Goal: Task Accomplishment & Management: Use online tool/utility

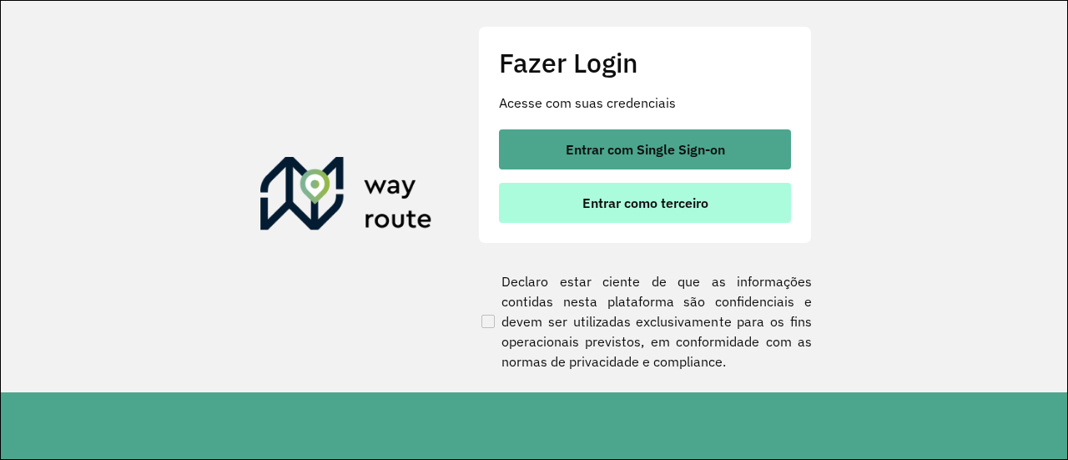
click at [645, 203] on span "Entrar como terceiro" at bounding box center [645, 202] width 126 height 13
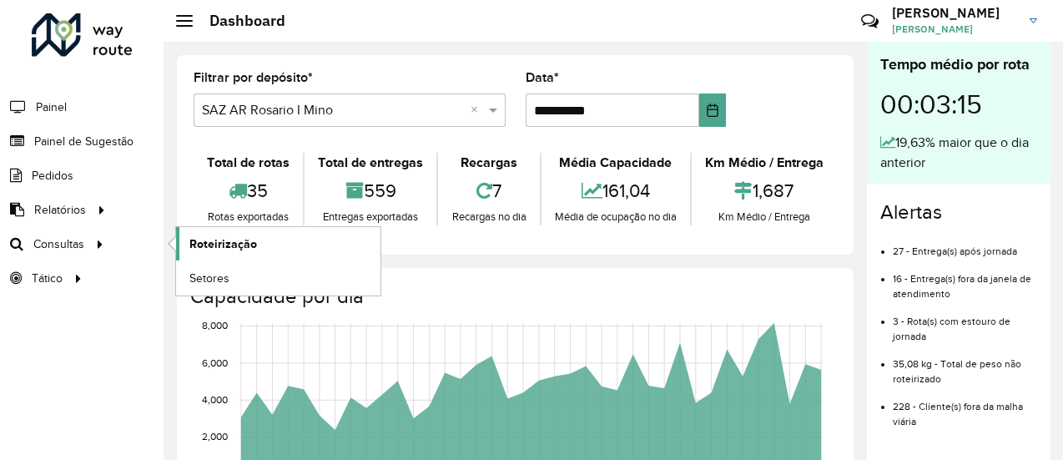
click at [239, 239] on span "Roteirização" at bounding box center [223, 244] width 68 height 18
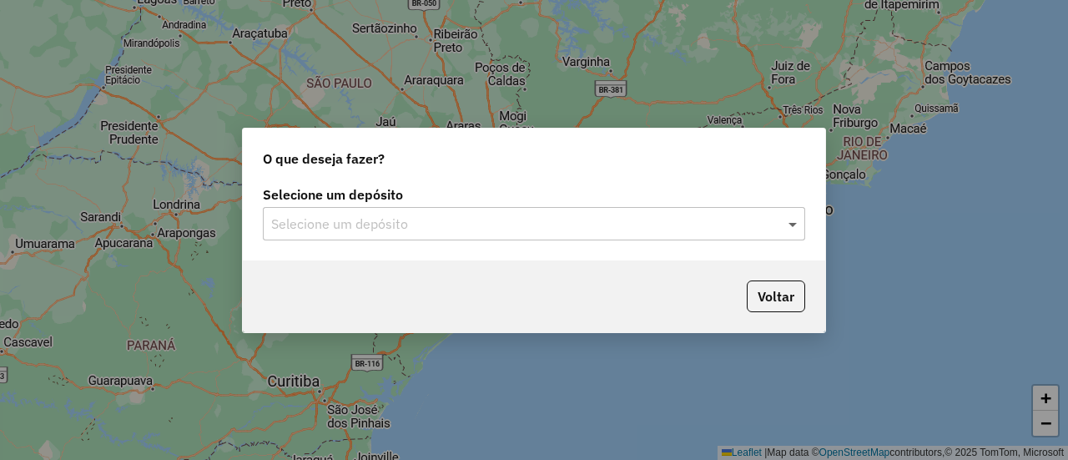
click at [793, 224] on span at bounding box center [794, 224] width 21 height 20
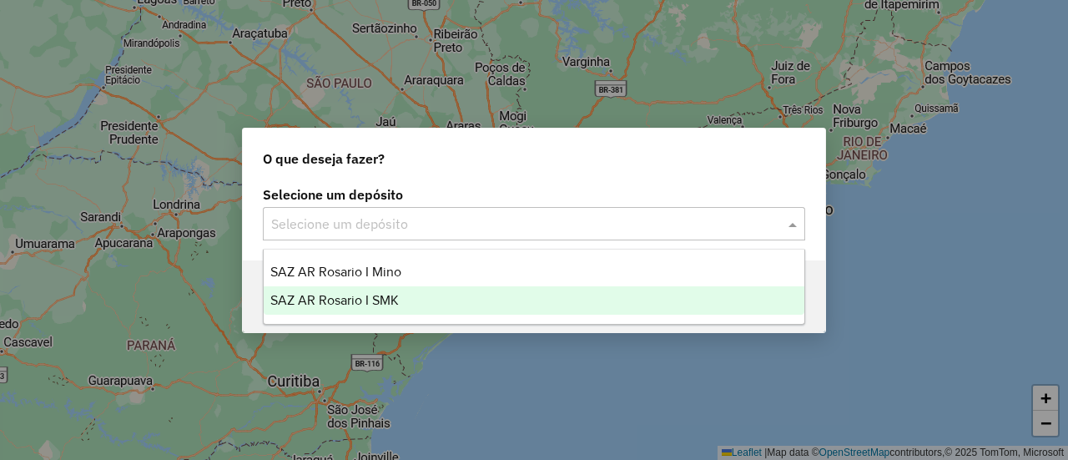
click at [386, 300] on span "SAZ AR Rosario I SMK" at bounding box center [334, 300] width 128 height 14
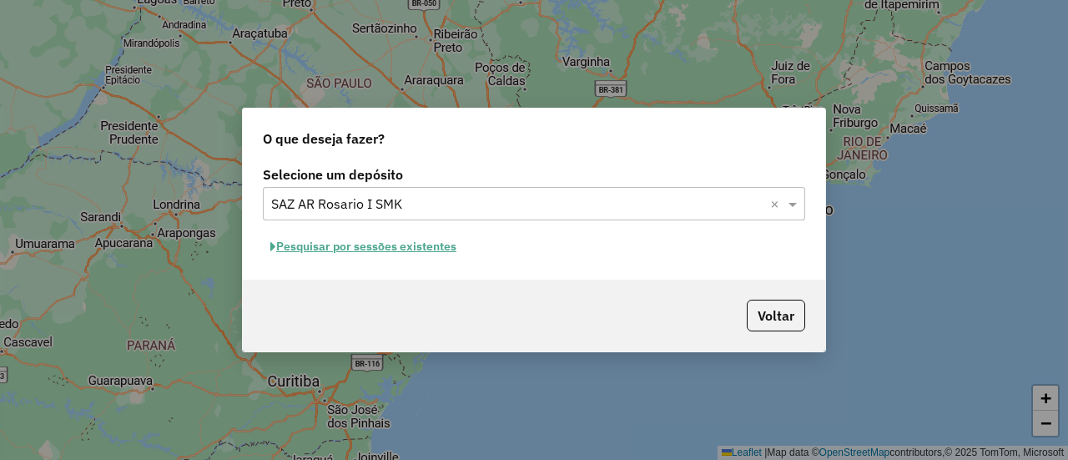
click at [424, 249] on button "Pesquisar por sessões existentes" at bounding box center [363, 247] width 201 height 26
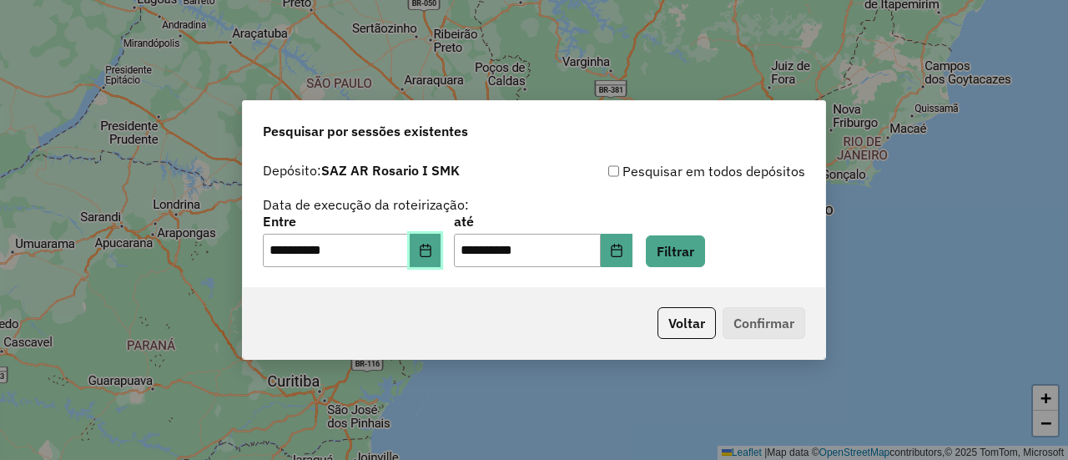
click at [432, 248] on icon "Choose Date" at bounding box center [425, 250] width 13 height 13
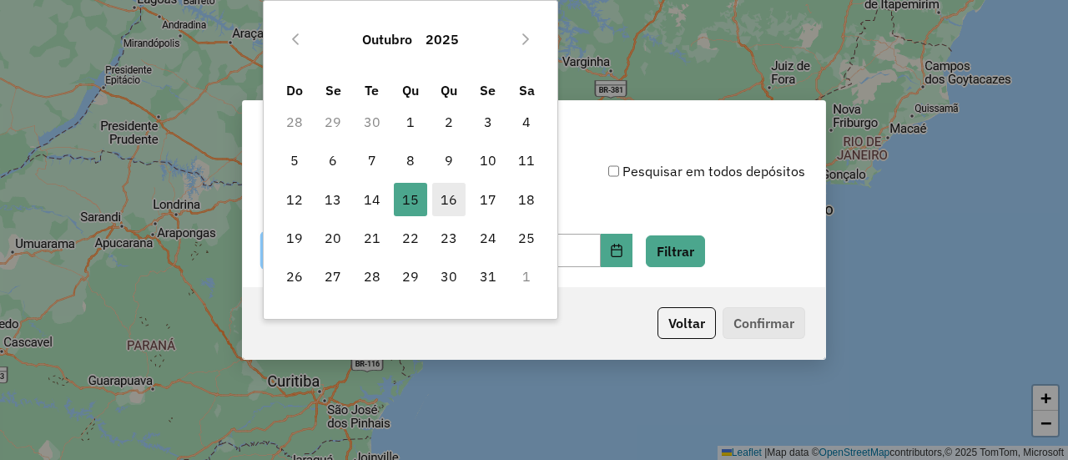
click at [446, 198] on span "16" at bounding box center [448, 199] width 33 height 33
type input "**********"
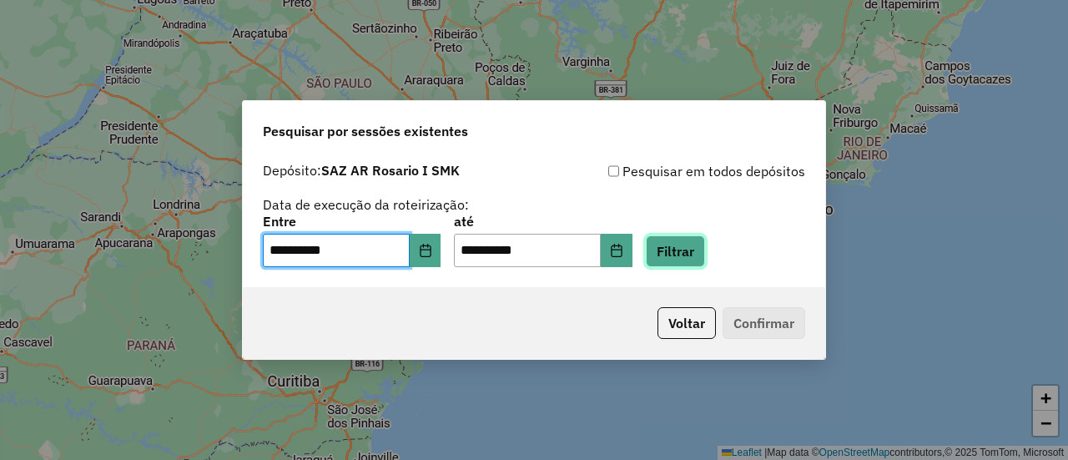
click at [700, 249] on button "Filtrar" at bounding box center [675, 251] width 59 height 32
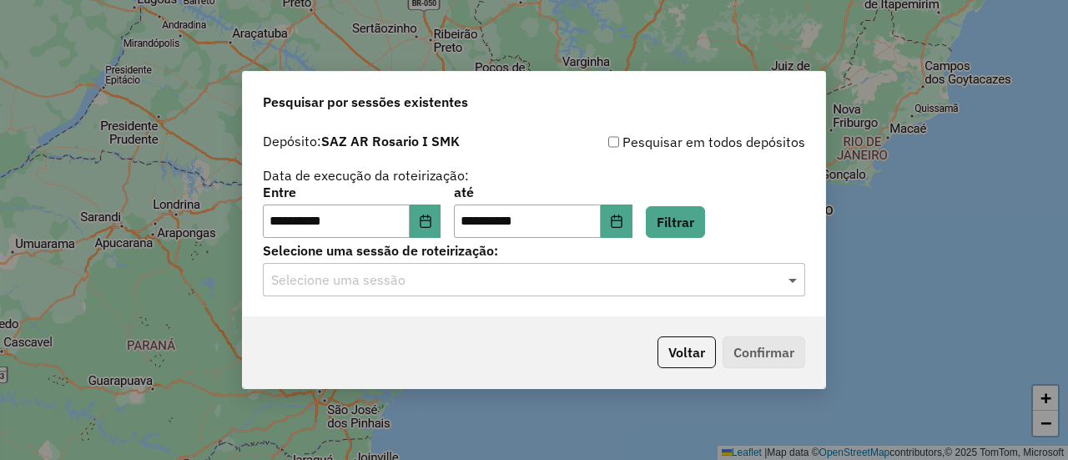
click at [788, 283] on span at bounding box center [794, 279] width 21 height 20
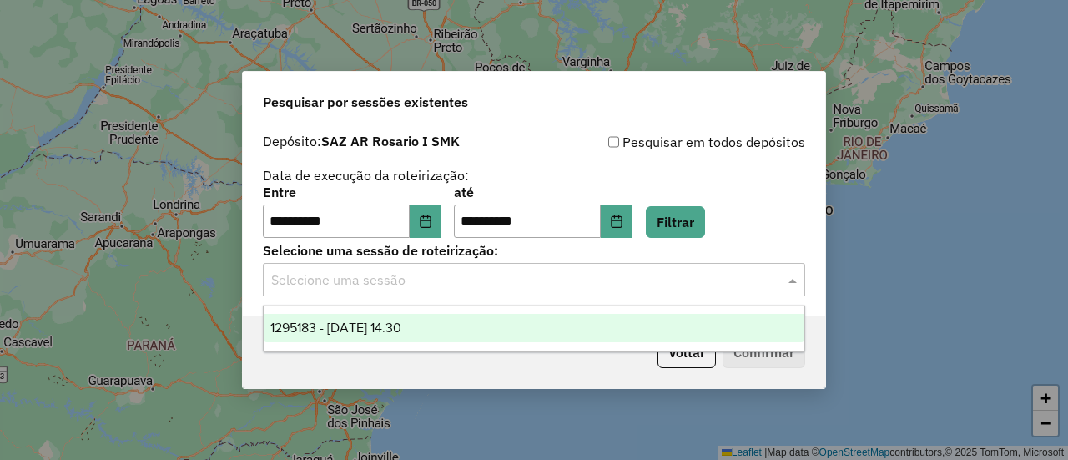
click at [401, 325] on span "1295183 - 16/10/2025 14:30" at bounding box center [335, 327] width 131 height 14
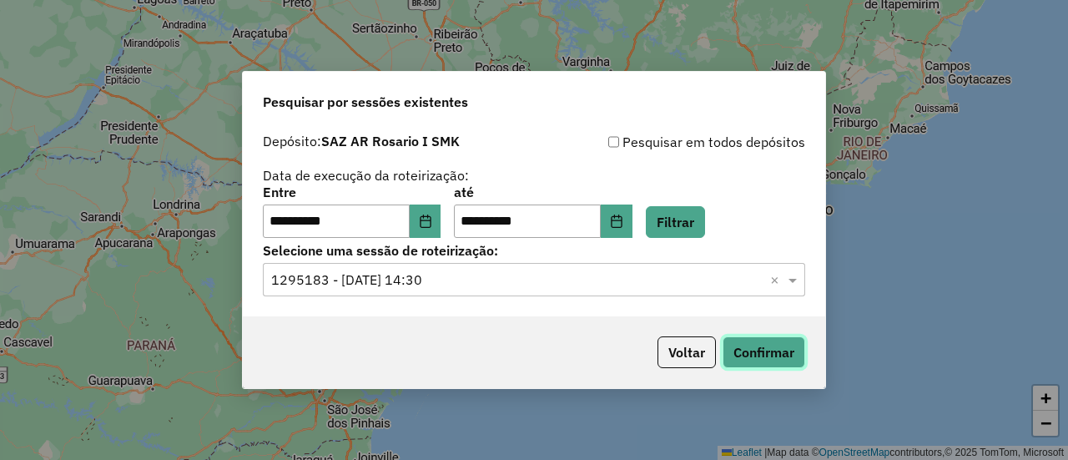
click at [760, 354] on button "Confirmar" at bounding box center [763, 352] width 83 height 32
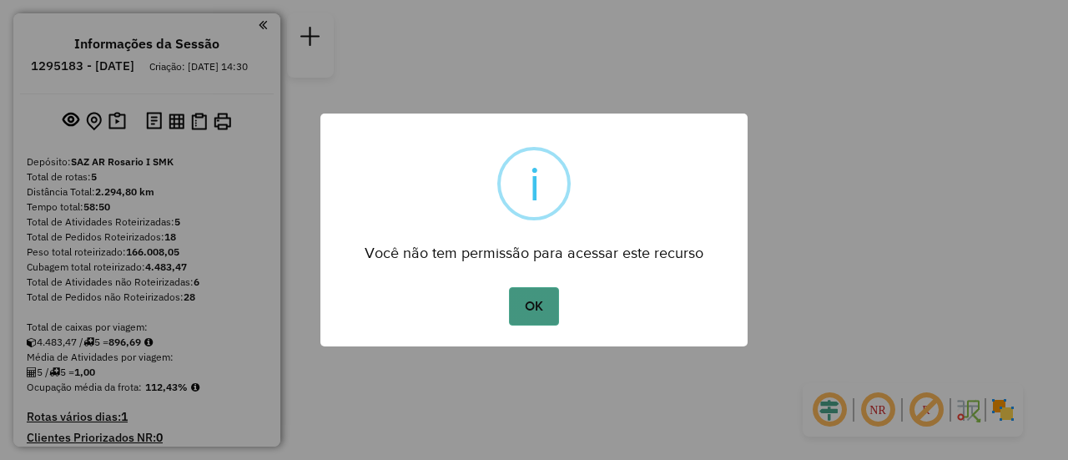
click at [537, 311] on button "OK" at bounding box center [533, 306] width 49 height 38
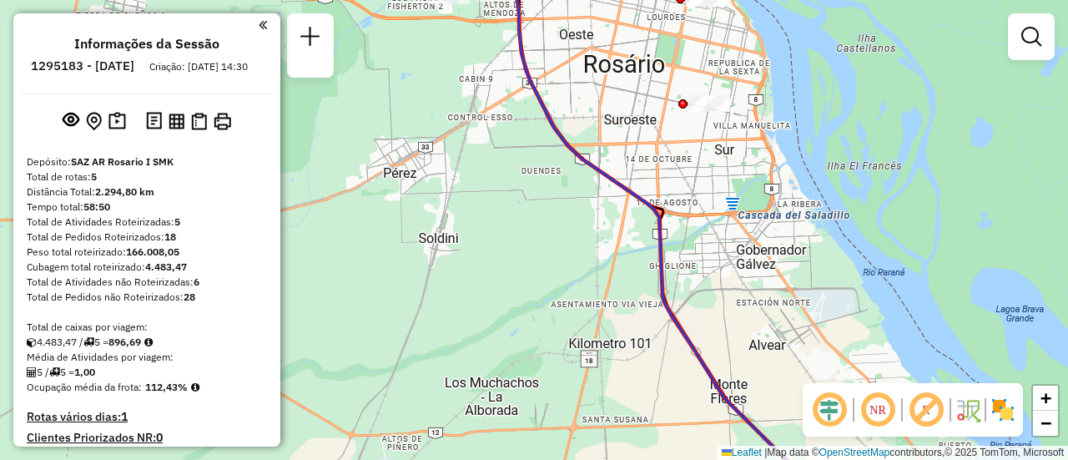
drag, startPoint x: 501, startPoint y: 252, endPoint x: 529, endPoint y: 387, distance: 137.9
click at [528, 388] on div "Janela de atendimento Grade de atendimento Capacidade Transportadoras Veículos …" at bounding box center [534, 230] width 1068 height 460
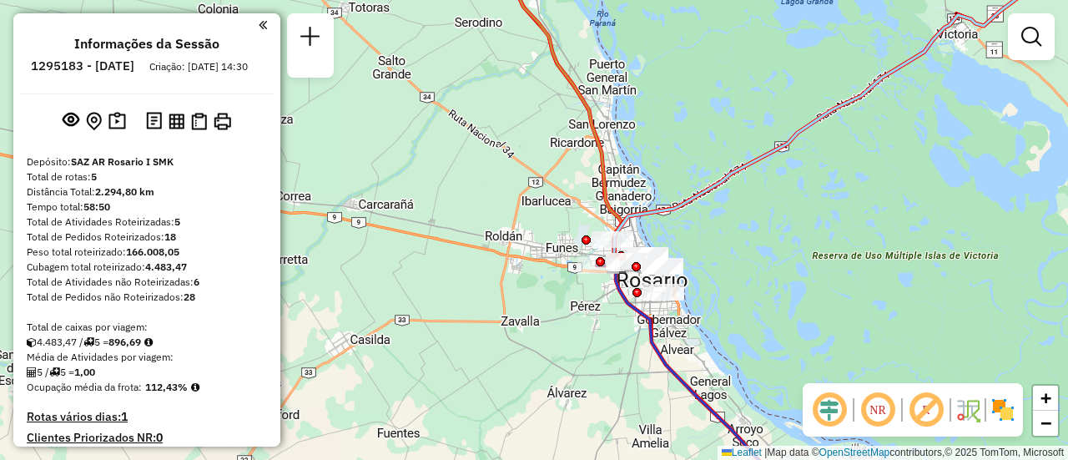
drag, startPoint x: 551, startPoint y: 193, endPoint x: 598, endPoint y: 339, distance: 154.0
click at [593, 339] on div "Janela de atendimento Grade de atendimento Capacidade Transportadoras Veículos …" at bounding box center [534, 230] width 1068 height 460
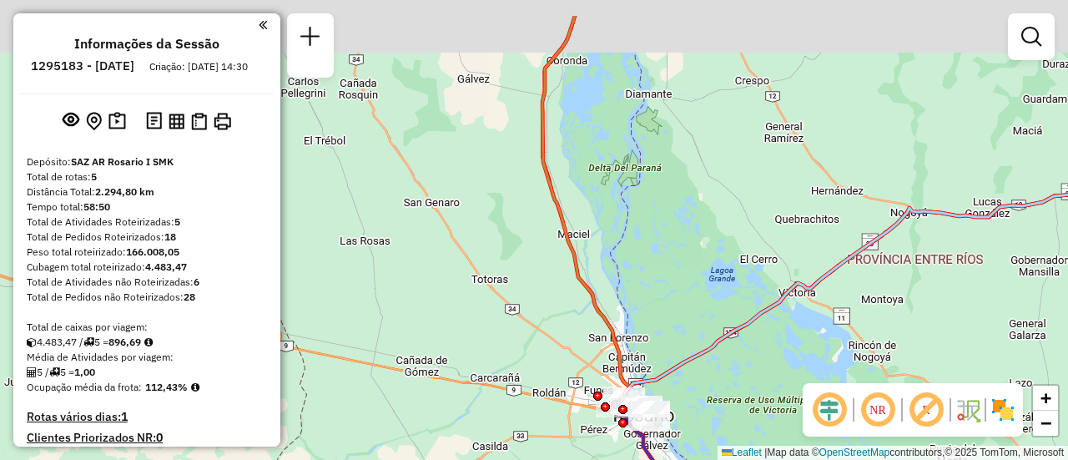
drag, startPoint x: 497, startPoint y: 258, endPoint x: 498, endPoint y: 289, distance: 30.9
click at [497, 289] on div "Janela de atendimento Grade de atendimento Capacidade Transportadoras Veículos …" at bounding box center [534, 230] width 1068 height 460
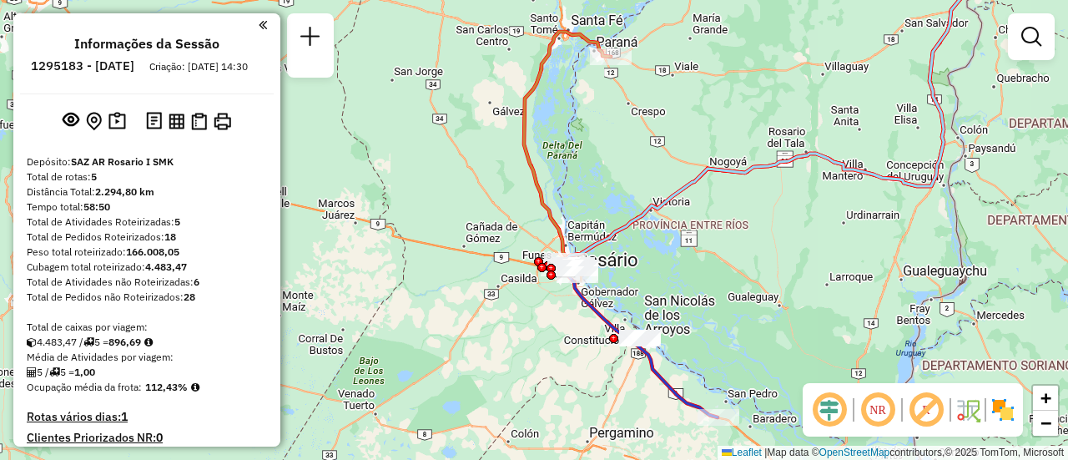
drag, startPoint x: 621, startPoint y: 344, endPoint x: 590, endPoint y: 153, distance: 193.5
click at [590, 153] on div "Janela de atendimento Grade de atendimento Capacidade Transportadoras Veículos …" at bounding box center [534, 230] width 1068 height 460
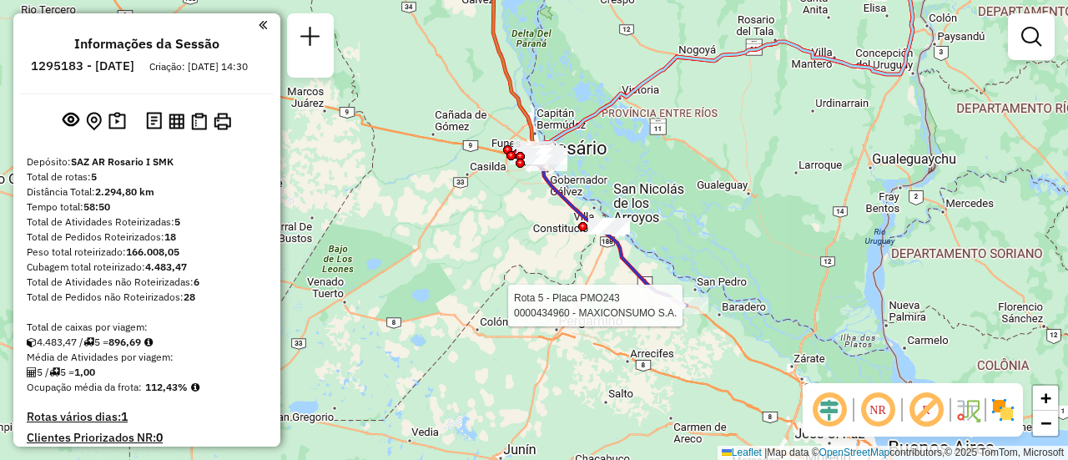
select select "**********"
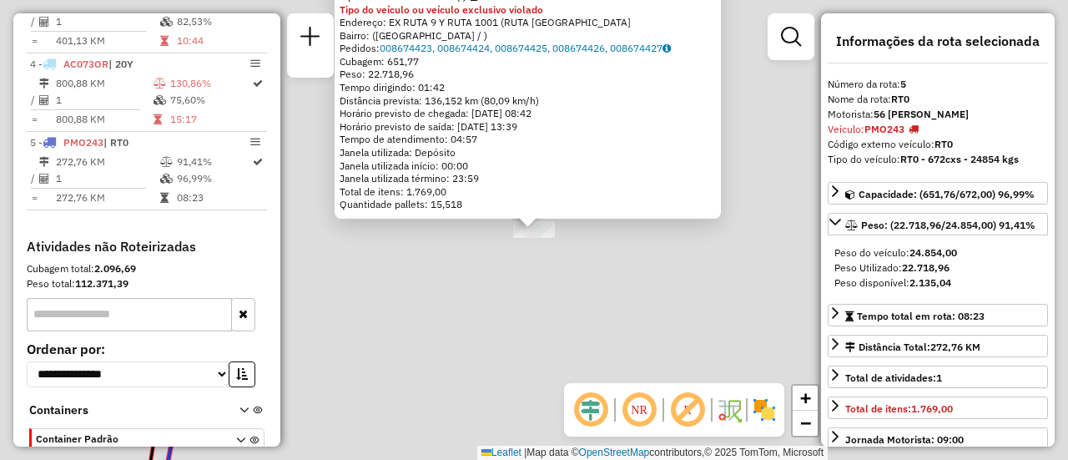
scroll to position [827, 0]
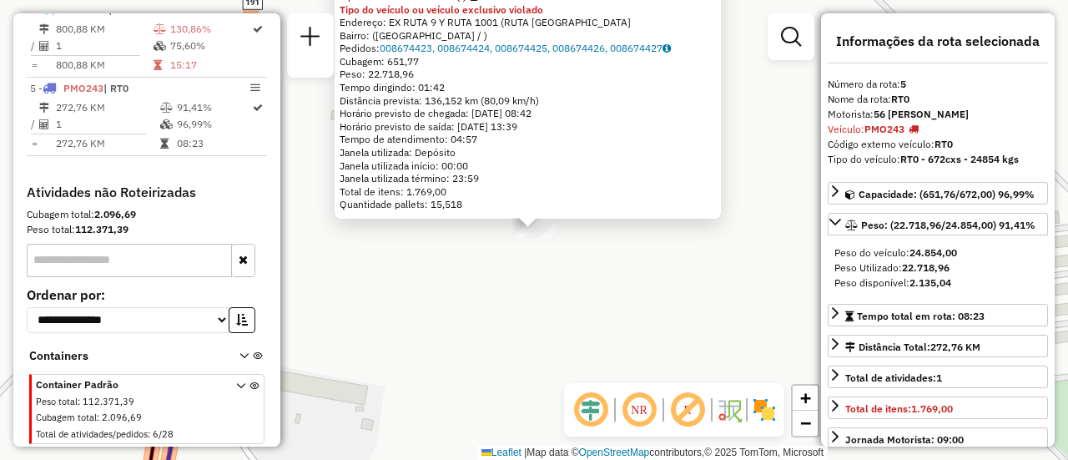
click at [642, 295] on div "0000434960 - MAXICONSUMO S.A. Tipo de cliente: 31 - RDV (:) Tipo do veículo ou …" at bounding box center [534, 230] width 1068 height 460
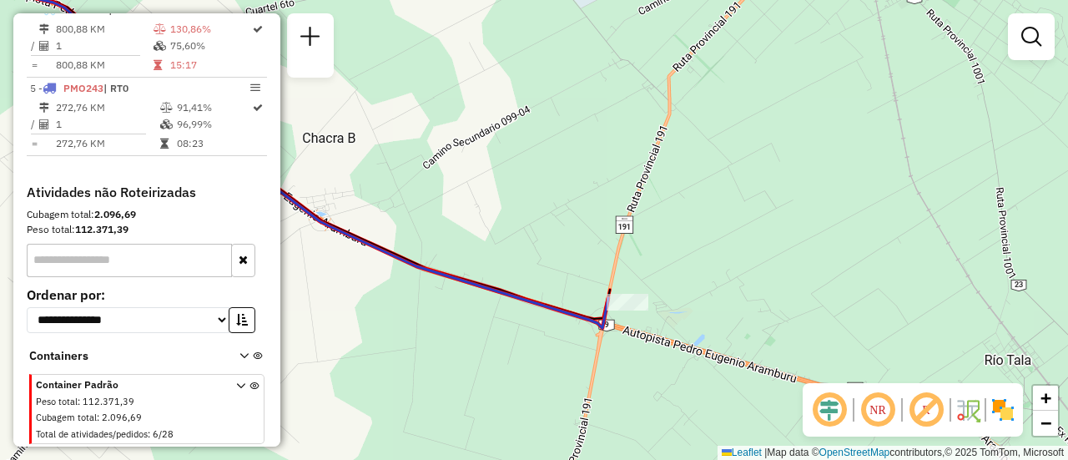
drag, startPoint x: 526, startPoint y: 262, endPoint x: 623, endPoint y: 299, distance: 103.8
click at [621, 299] on div "Janela de atendimento Grade de atendimento Capacidade Transportadoras Veículos …" at bounding box center [534, 230] width 1068 height 460
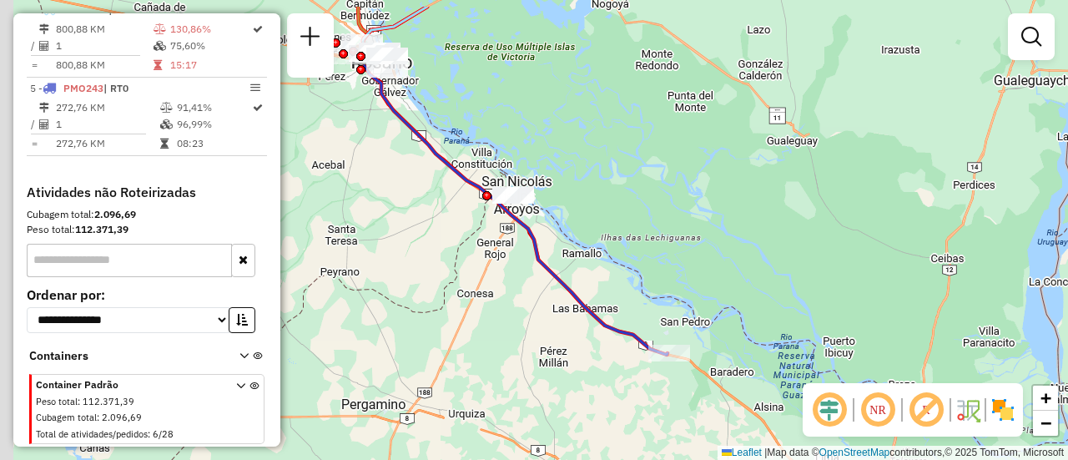
drag, startPoint x: 450, startPoint y: 259, endPoint x: 669, endPoint y: 330, distance: 230.0
click at [669, 330] on div "Janela de atendimento Grade de atendimento Capacidade Transportadoras Veículos …" at bounding box center [534, 230] width 1068 height 460
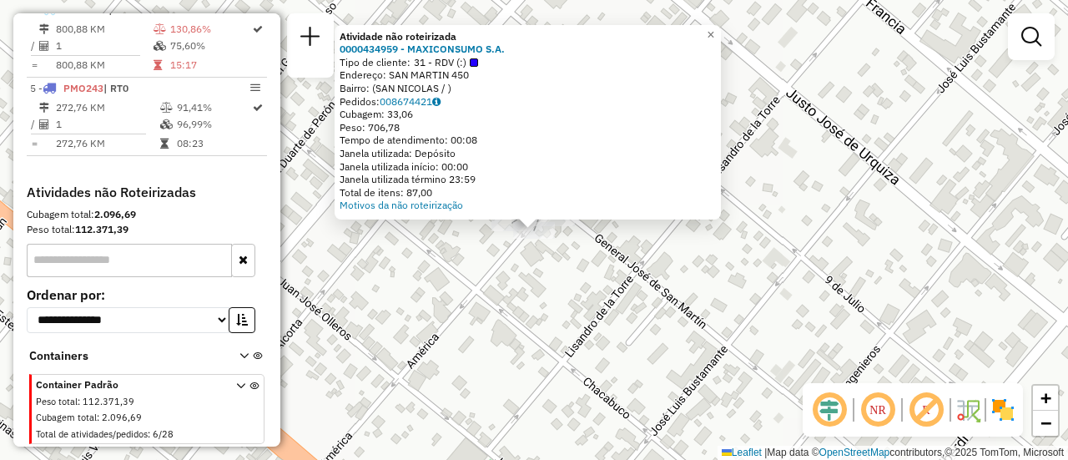
click at [550, 265] on div "Atividade não roteirizada 0000434959 - MAXICONSUMO S.A. Tipo de cliente: 31 - R…" at bounding box center [534, 230] width 1068 height 460
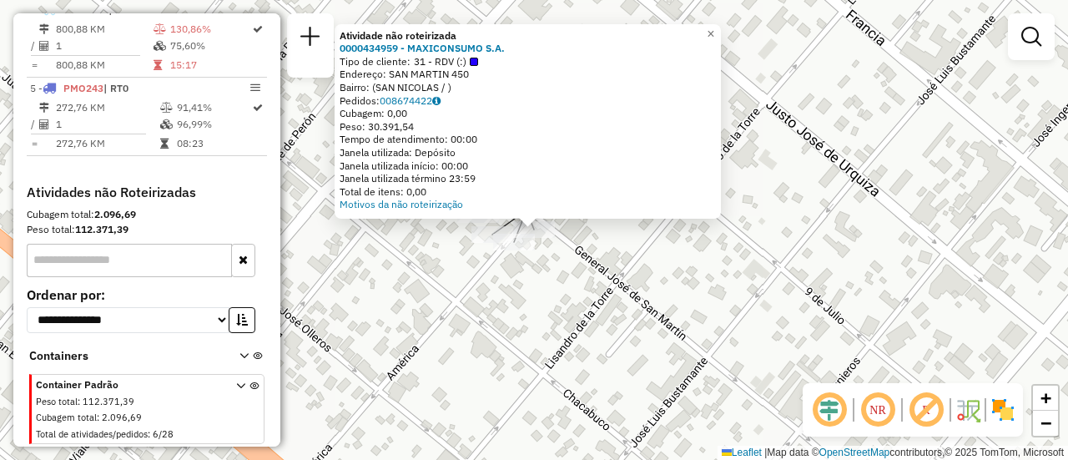
click at [626, 295] on div "Atividade não roteirizada 0000434959 - MAXICONSUMO S.A. Tipo de cliente: 31 - R…" at bounding box center [534, 230] width 1068 height 460
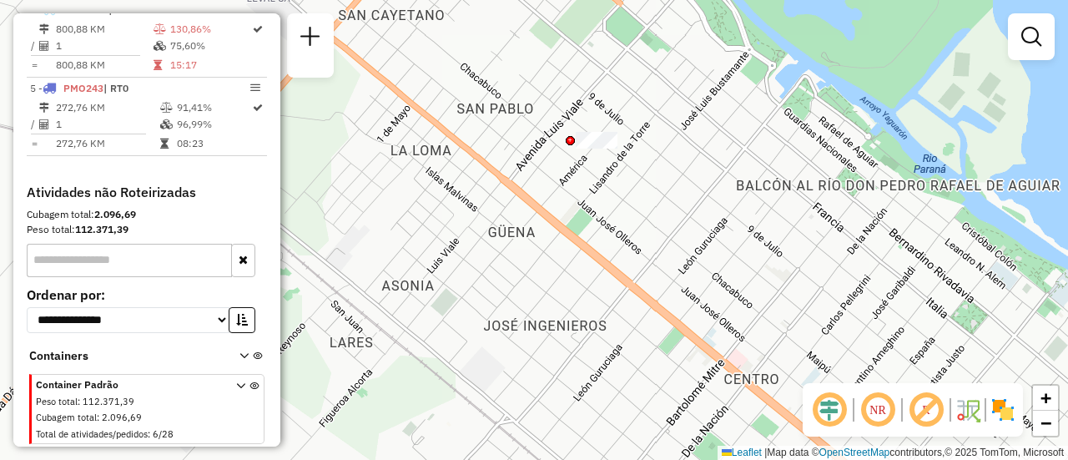
drag, startPoint x: 662, startPoint y: 314, endPoint x: 652, endPoint y: 209, distance: 106.4
click at [652, 209] on div "Janela de atendimento Grade de atendimento Capacidade Transportadoras Veículos …" at bounding box center [534, 230] width 1068 height 460
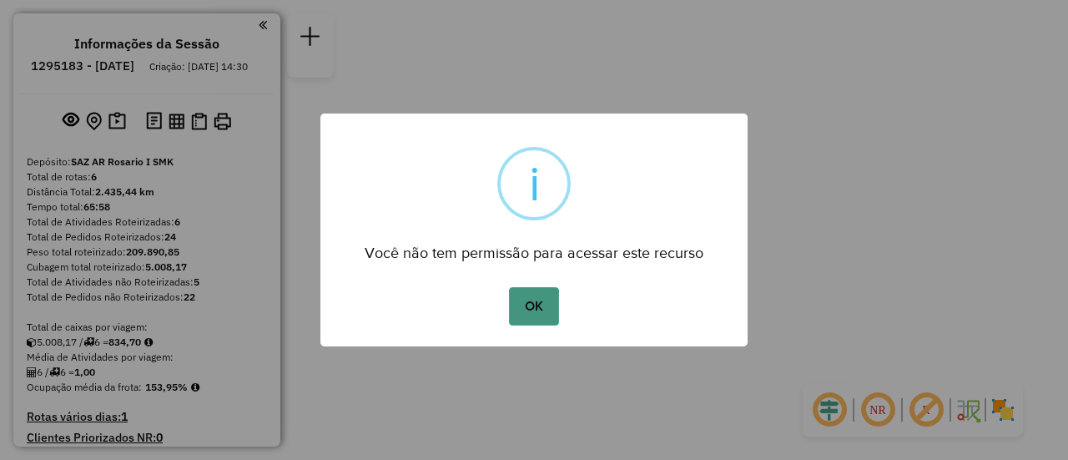
click at [534, 299] on button "OK" at bounding box center [533, 306] width 49 height 38
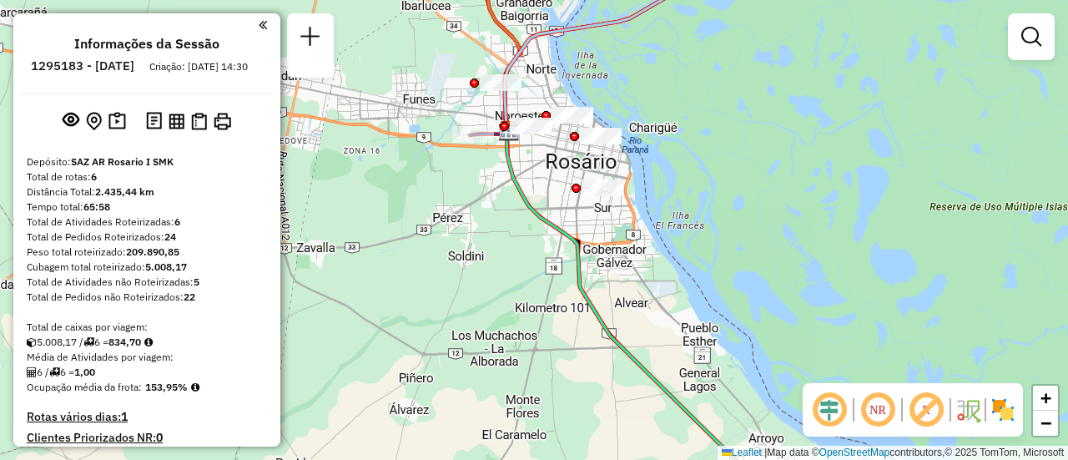
drag, startPoint x: 648, startPoint y: 298, endPoint x: 513, endPoint y: 108, distance: 232.6
click at [514, 109] on div "Janela de atendimento Grade de atendimento Capacidade Transportadoras Veículos …" at bounding box center [534, 230] width 1068 height 460
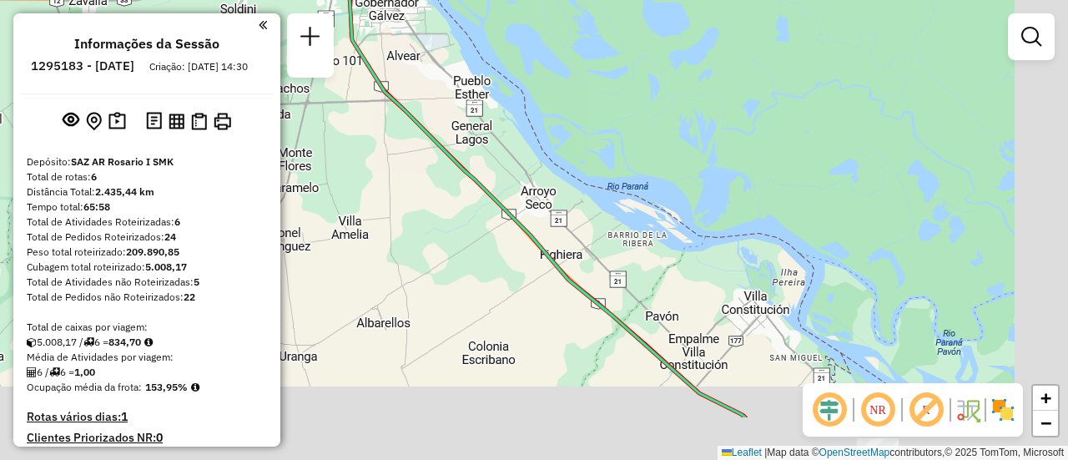
drag, startPoint x: 663, startPoint y: 272, endPoint x: 463, endPoint y: 121, distance: 250.7
click at [454, 113] on div "Janela de atendimento Grade de atendimento Capacidade Transportadoras Veículos …" at bounding box center [534, 230] width 1068 height 460
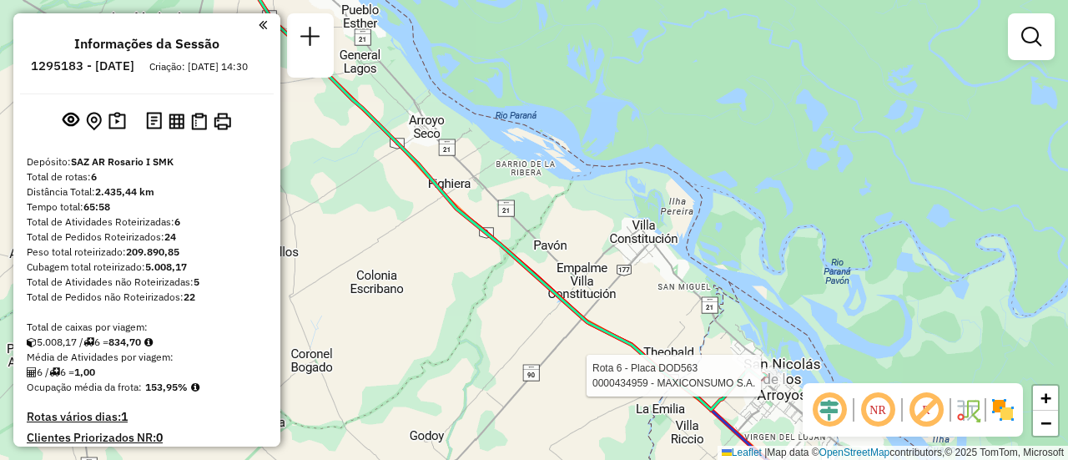
select select "**********"
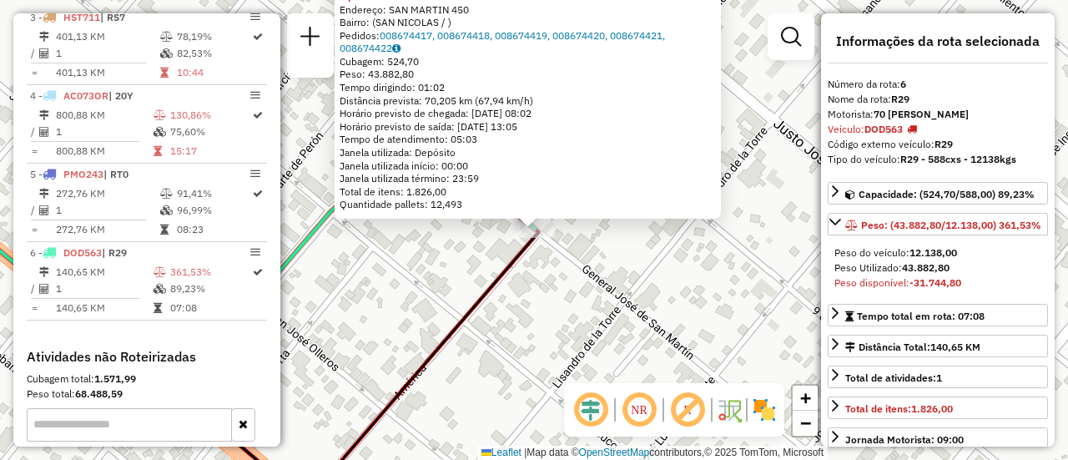
scroll to position [905, 0]
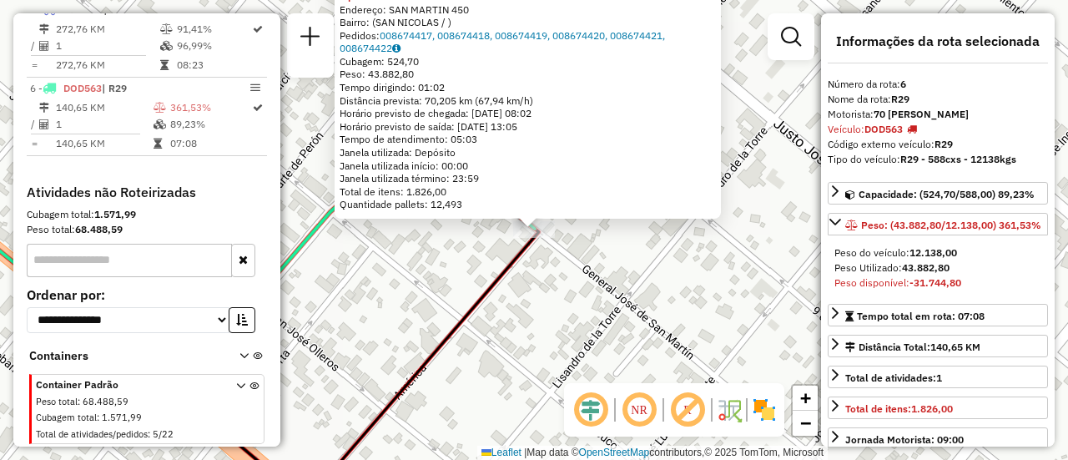
click at [525, 319] on div "0000434959 - MAXICONSUMO S.A. Tipo de cliente: 31 - RDV (:) Tipo do veículo ou …" at bounding box center [534, 230] width 1068 height 460
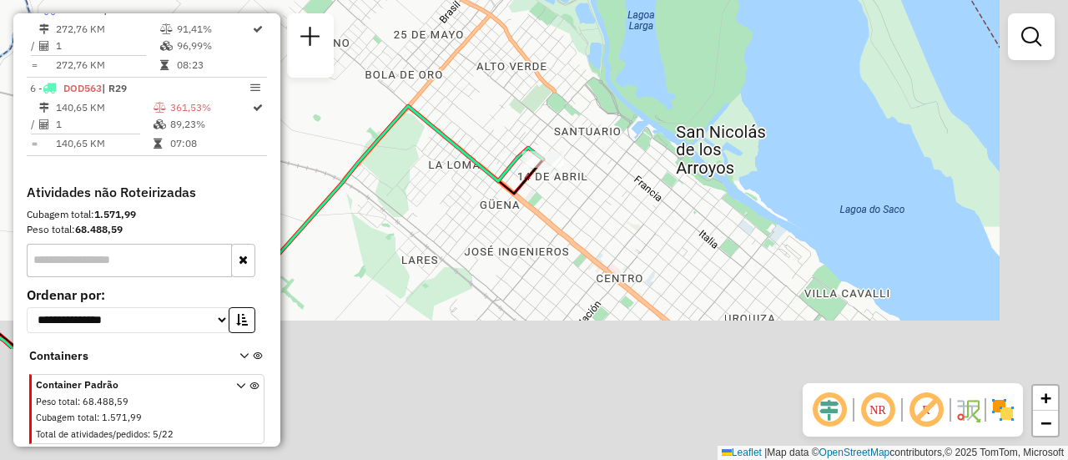
drag, startPoint x: 743, startPoint y: 385, endPoint x: 514, endPoint y: 157, distance: 323.8
click at [525, 162] on div "Janela de atendimento Grade de atendimento Capacidade Transportadoras Veículos …" at bounding box center [534, 230] width 1068 height 460
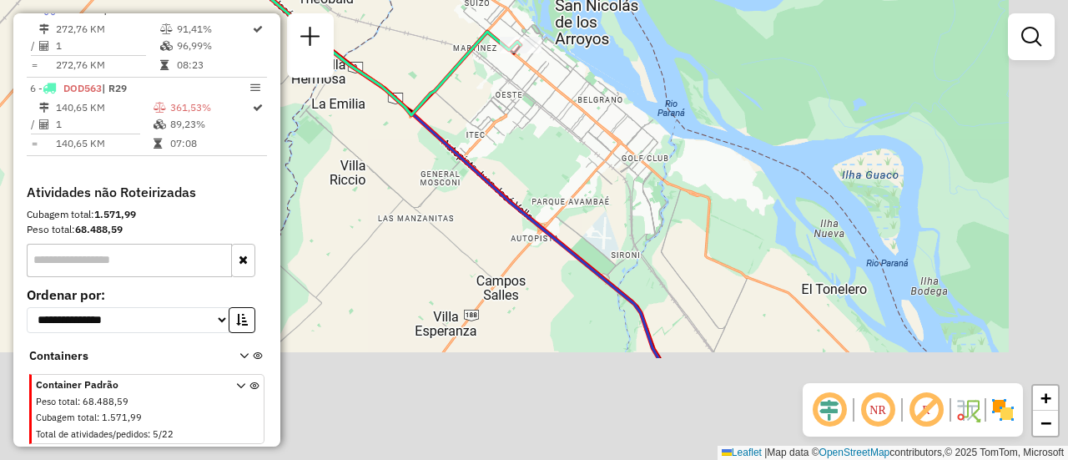
drag, startPoint x: 687, startPoint y: 306, endPoint x: 535, endPoint y: 54, distance: 294.5
click at [540, 59] on div "Janela de atendimento Grade de atendimento Capacidade Transportadoras Veículos …" at bounding box center [534, 230] width 1068 height 460
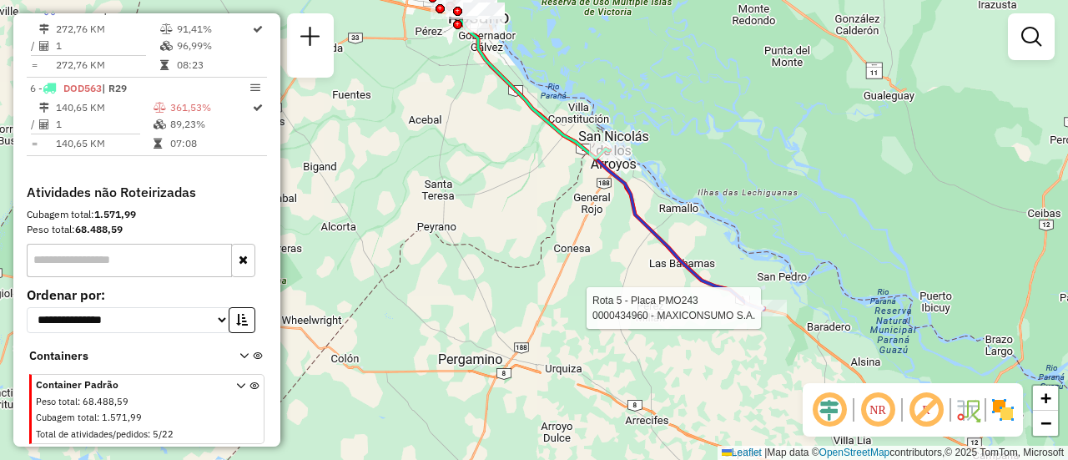
select select "**********"
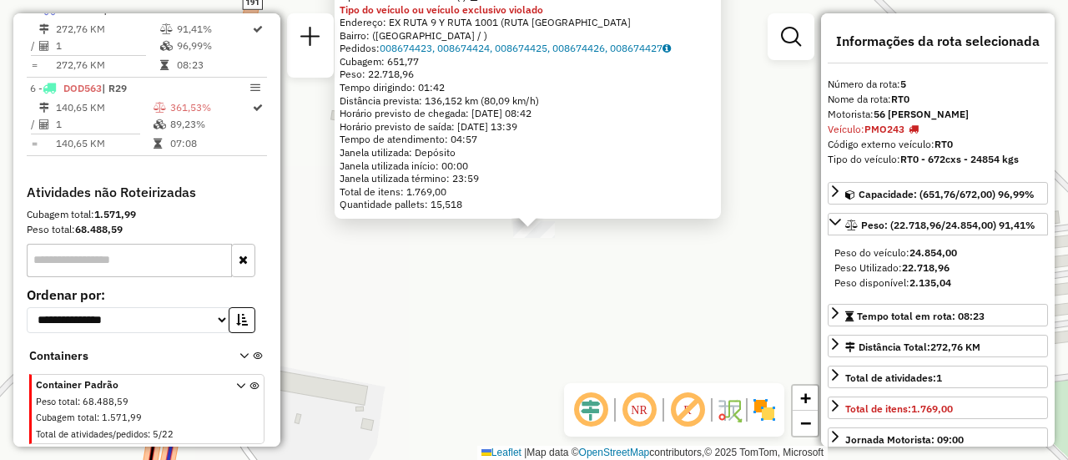
scroll to position [891, 0]
click at [621, 313] on div "0000434960 - MAXICONSUMO S.A. Tipo de cliente: 31 - RDV (:) Tipo do veículo ou …" at bounding box center [534, 230] width 1068 height 460
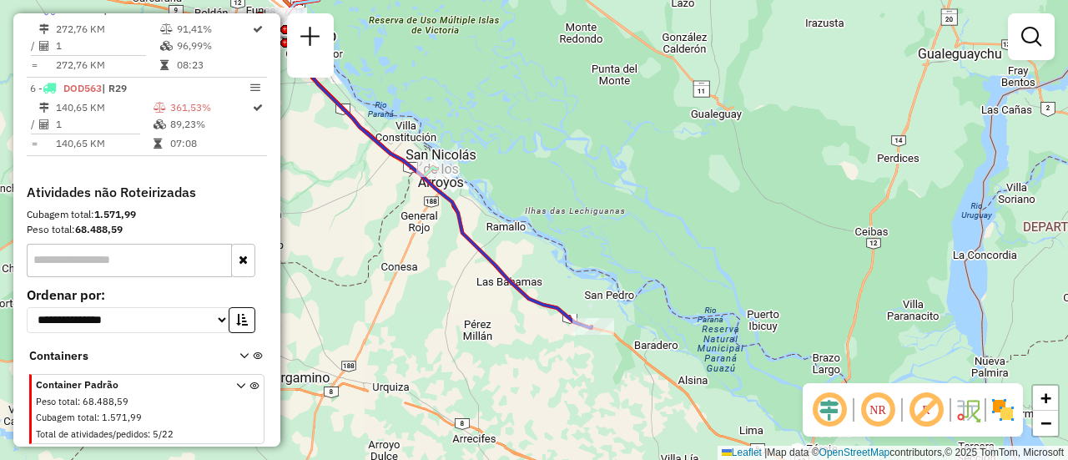
drag, startPoint x: 426, startPoint y: 273, endPoint x: 590, endPoint y: 317, distance: 169.3
click at [580, 319] on div "Janela de atendimento Grade de atendimento Capacidade Transportadoras Veículos …" at bounding box center [534, 230] width 1068 height 460
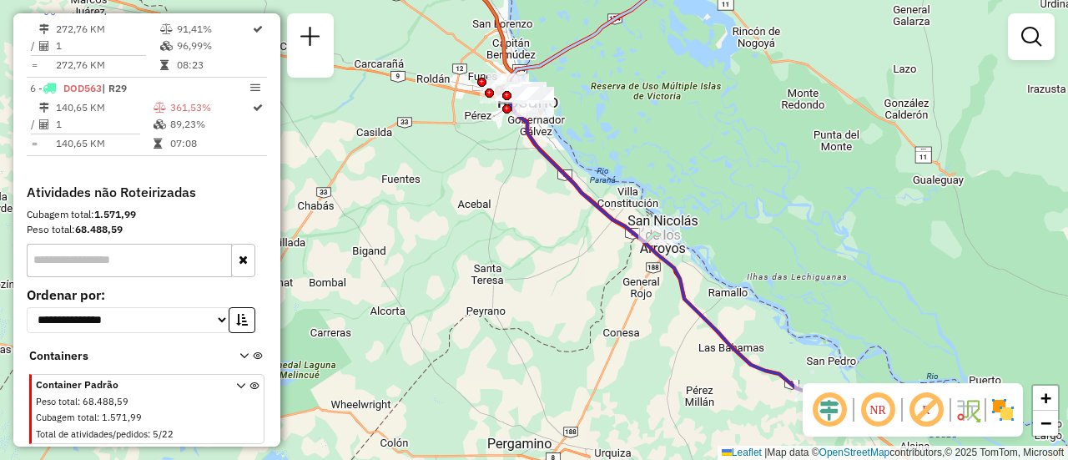
drag, startPoint x: 470, startPoint y: 210, endPoint x: 534, endPoint y: 344, distance: 148.5
click at [530, 345] on div "Janela de atendimento Grade de atendimento Capacidade Transportadoras Veículos …" at bounding box center [534, 230] width 1068 height 460
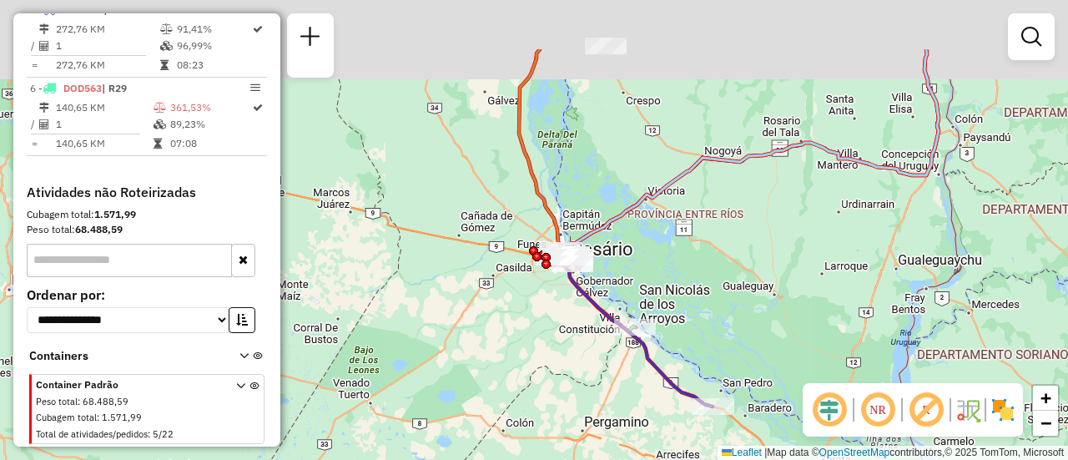
drag, startPoint x: 581, startPoint y: 62, endPoint x: 599, endPoint y: 249, distance: 188.5
click at [599, 249] on div "Janela de atendimento Grade de atendimento Capacidade Transportadoras Veículos …" at bounding box center [534, 230] width 1068 height 460
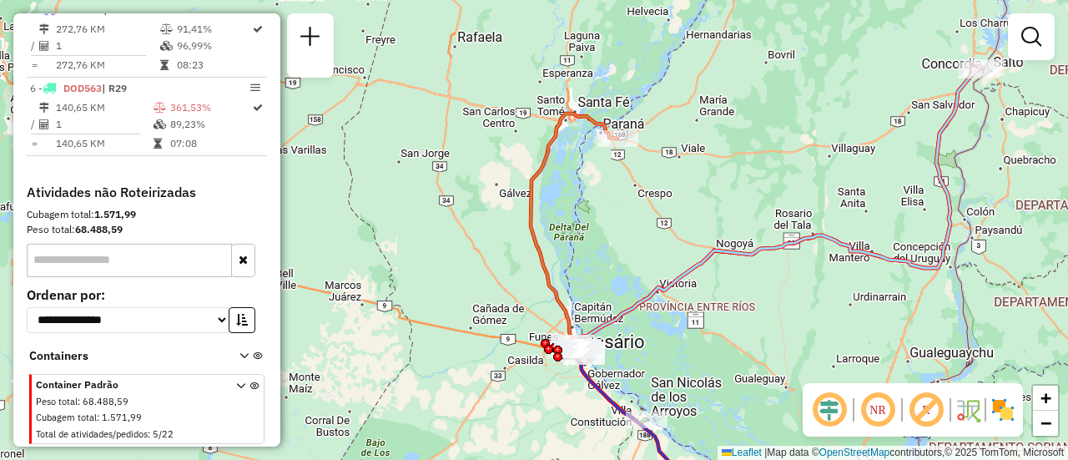
click at [687, 293] on div "Janela de atendimento Grade de atendimento Capacidade Transportadoras Veículos …" at bounding box center [534, 230] width 1068 height 460
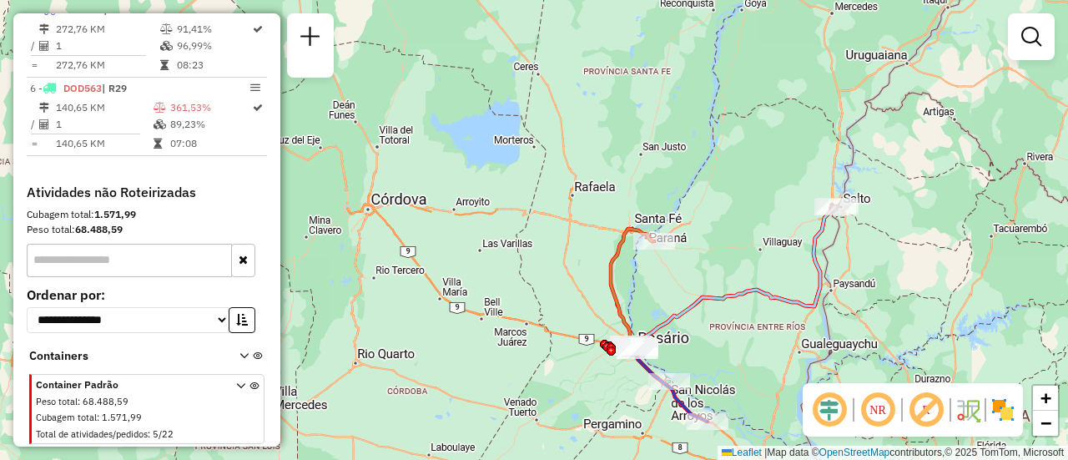
drag, startPoint x: 754, startPoint y: 217, endPoint x: 747, endPoint y: 118, distance: 99.5
click at [748, 120] on div "Janela de atendimento Grade de atendimento Capacidade Transportadoras Veículos …" at bounding box center [534, 230] width 1068 height 460
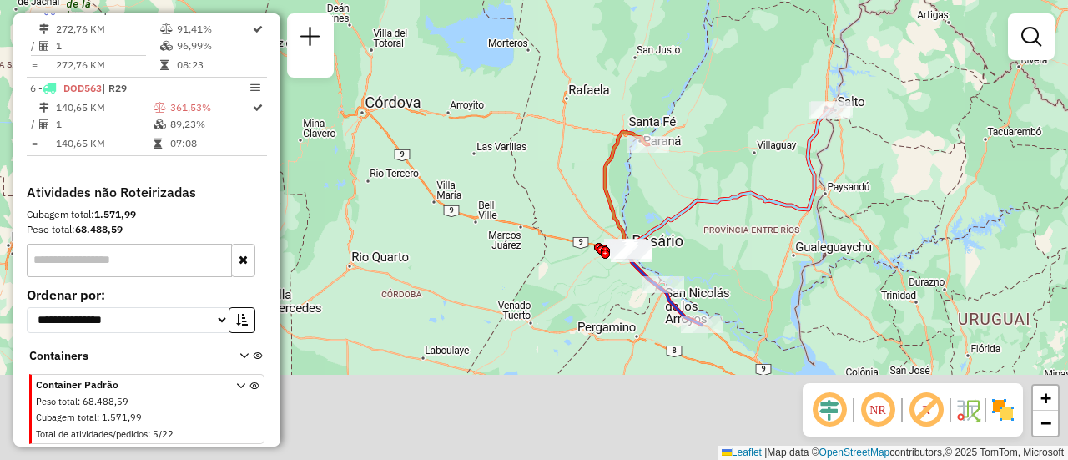
drag, startPoint x: 736, startPoint y: 94, endPoint x: 729, endPoint y: 86, distance: 11.2
click at [731, 87] on div "Janela de atendimento Grade de atendimento Capacidade Transportadoras Veículos …" at bounding box center [534, 230] width 1068 height 460
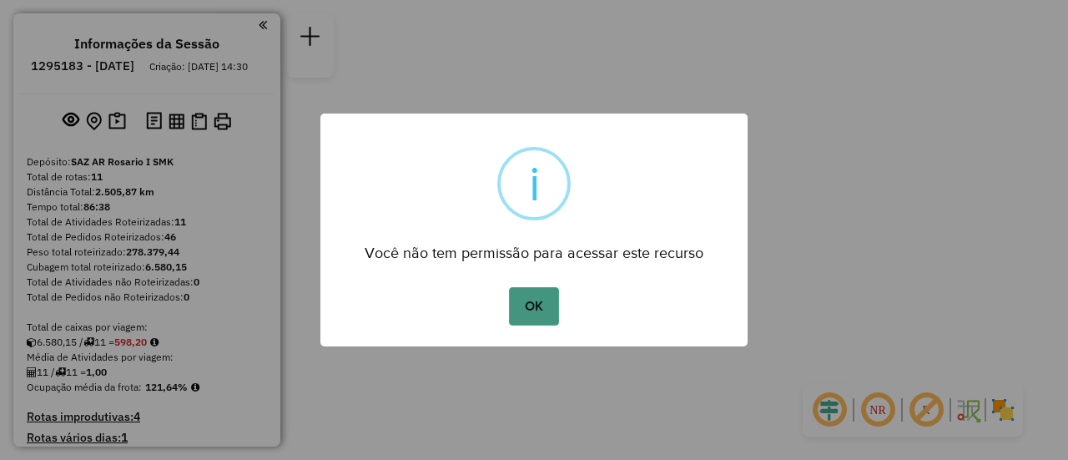
click at [541, 301] on button "OK" at bounding box center [533, 306] width 49 height 38
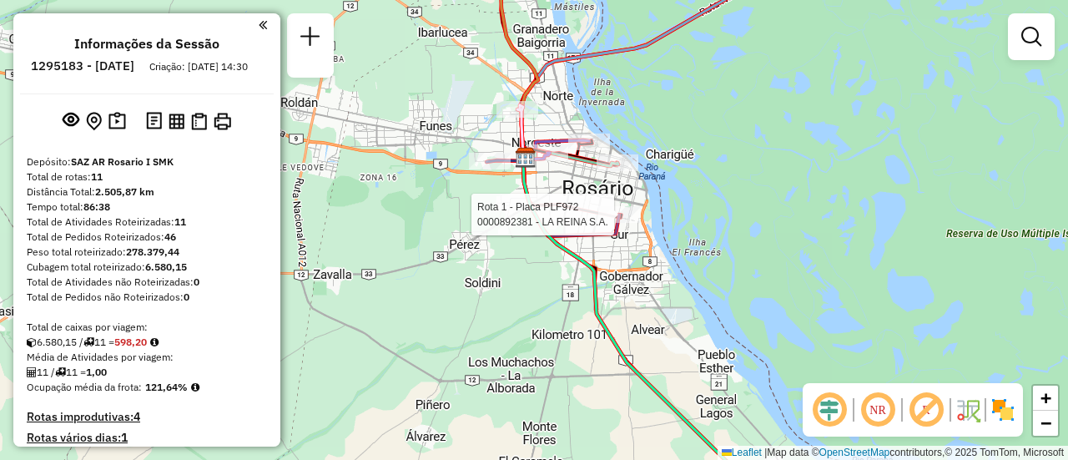
select select "**********"
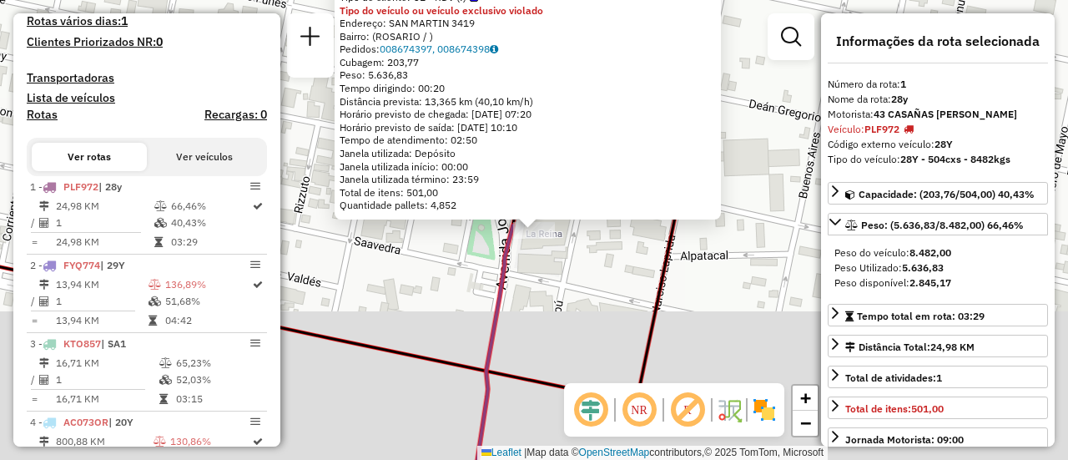
scroll to position [594, 0]
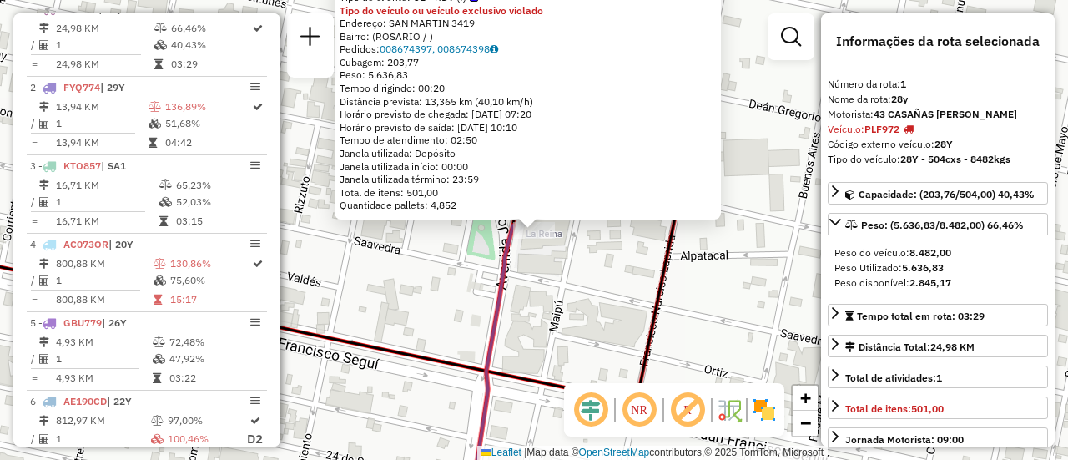
click at [542, 302] on div "0000892381 - LA REINA S.A. Tipo de cliente: 31 - RDV (:) Tipo do veículo ou veí…" at bounding box center [534, 230] width 1068 height 460
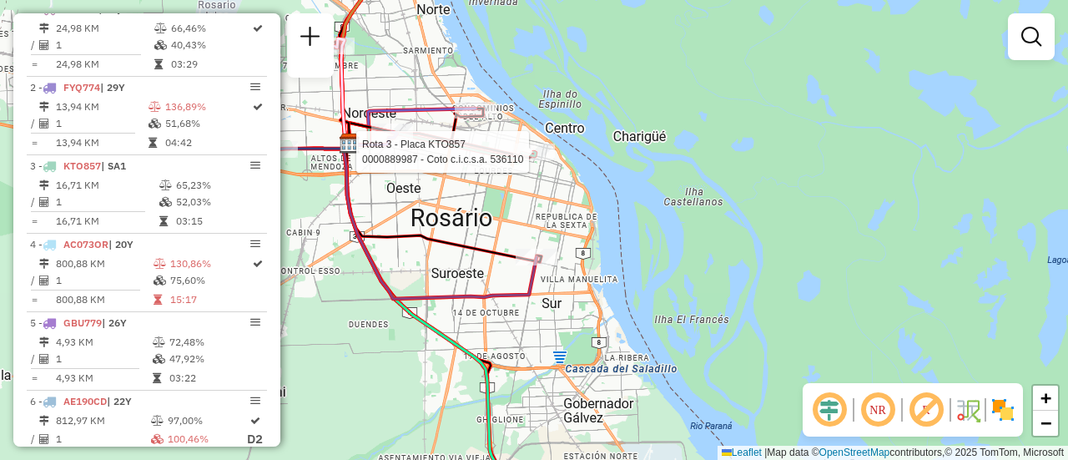
select select "**********"
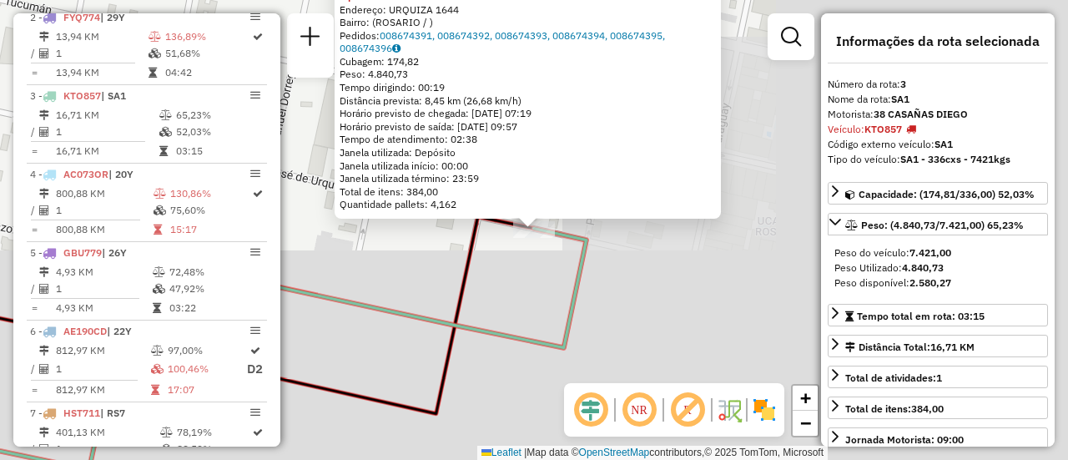
scroll to position [751, 0]
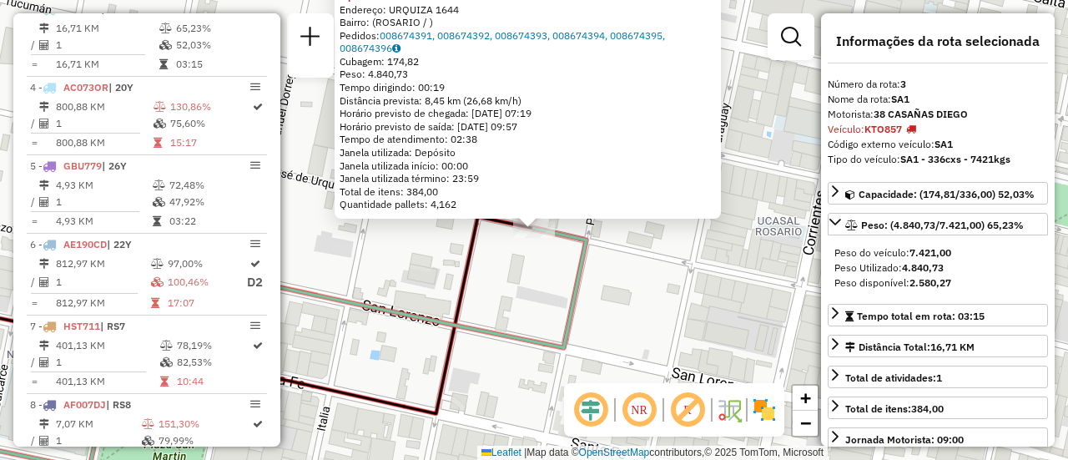
click at [490, 294] on div "0000889987 - Coto c.i.c.s.a. 536110 Tipo de cliente: 31 - RDV (:) Tipo do veícu…" at bounding box center [534, 230] width 1068 height 460
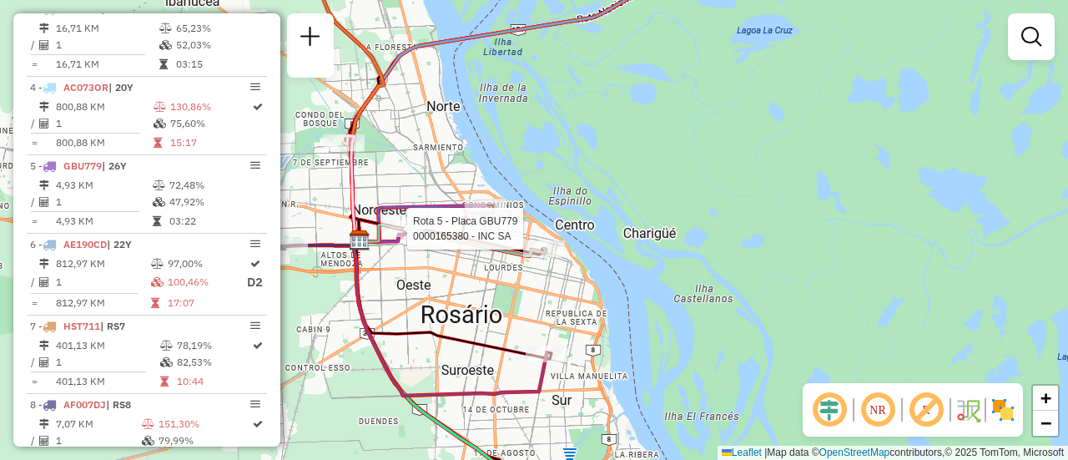
select select "**********"
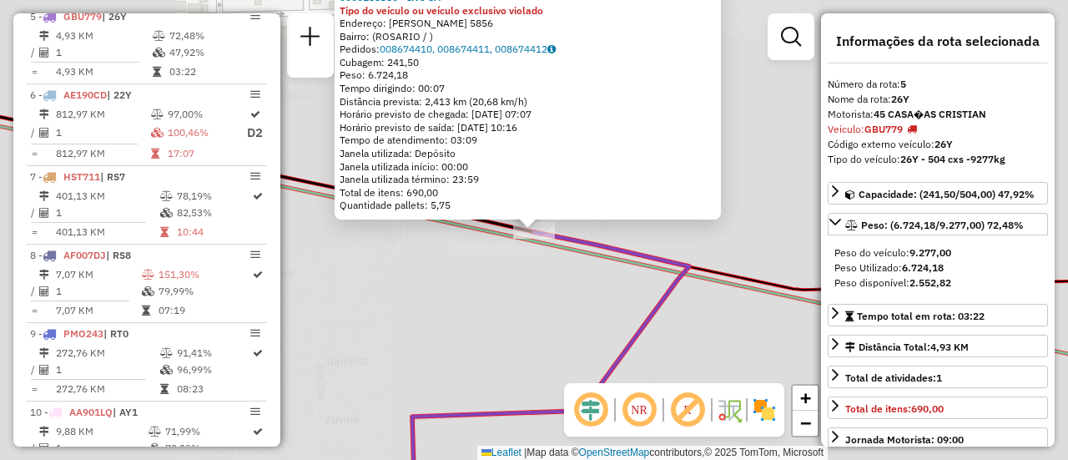
scroll to position [907, 0]
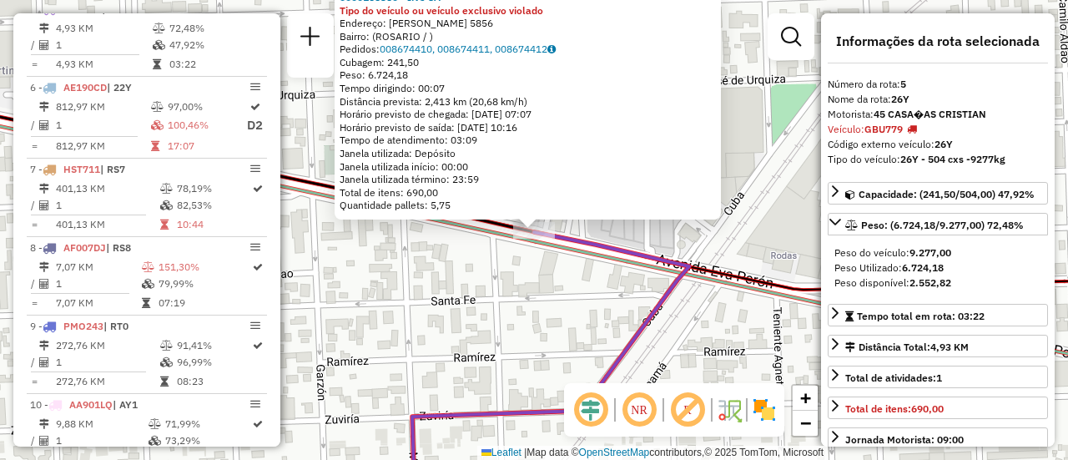
click at [482, 316] on div "0000165380 - INC SA Tipo do veículo ou veículo exclusivo violado Endereço: EVA …" at bounding box center [534, 230] width 1068 height 460
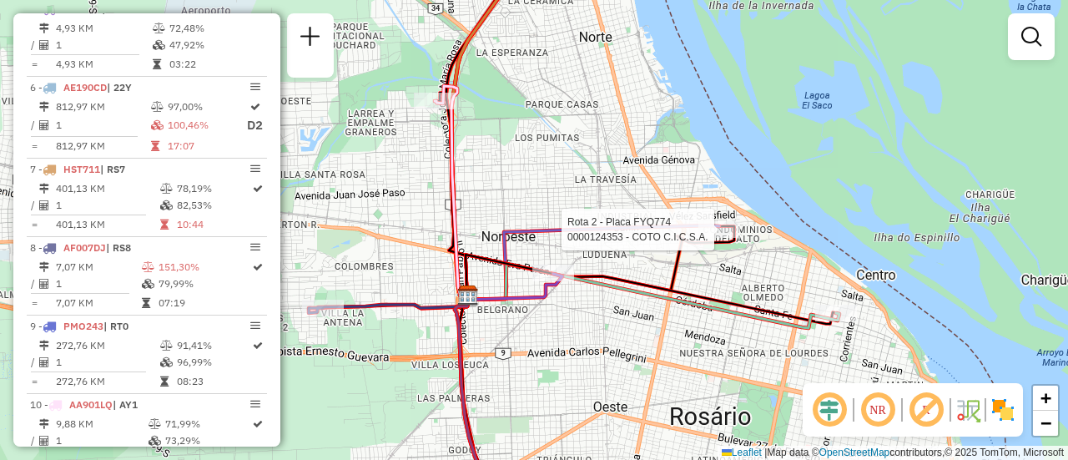
select select "**********"
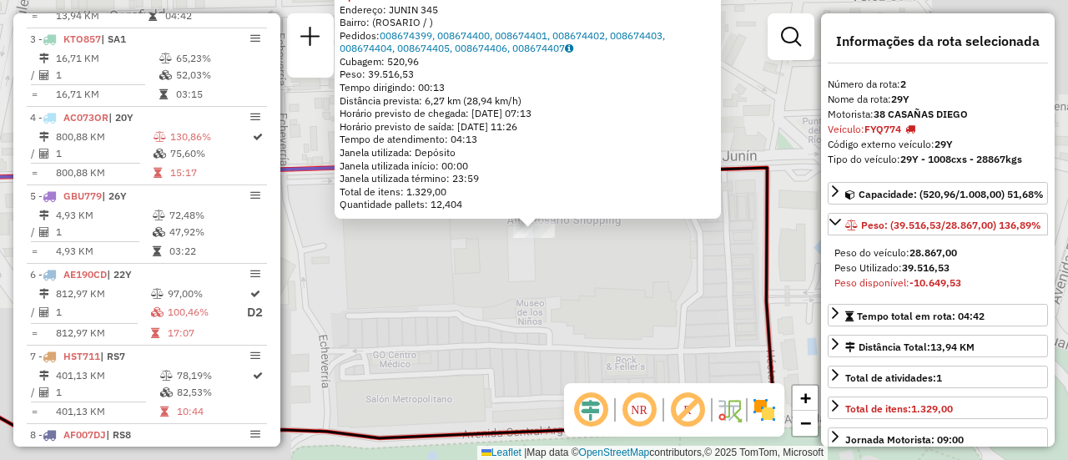
scroll to position [672, 0]
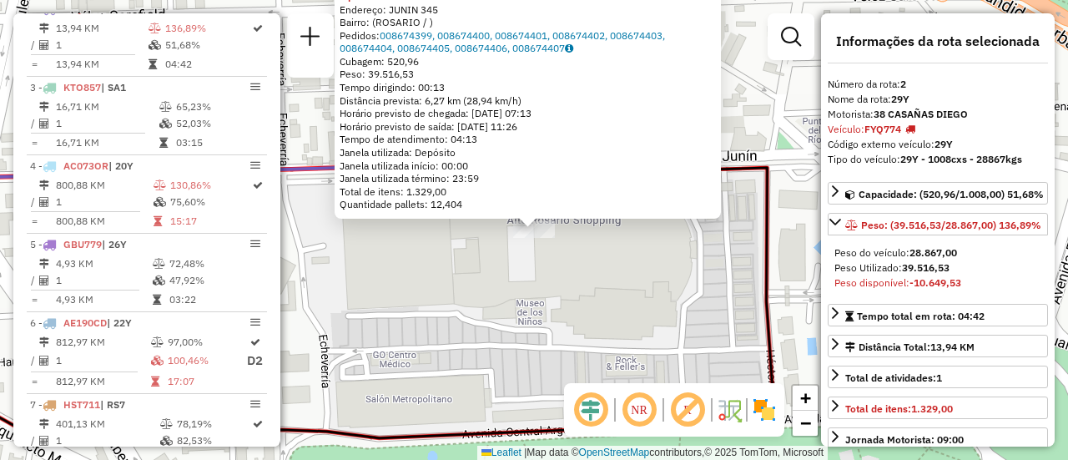
click at [622, 325] on div "0000124353 - COTO C.I.C.S.A. Tipo do veículo ou veículo exclusivo violado Ender…" at bounding box center [534, 230] width 1068 height 460
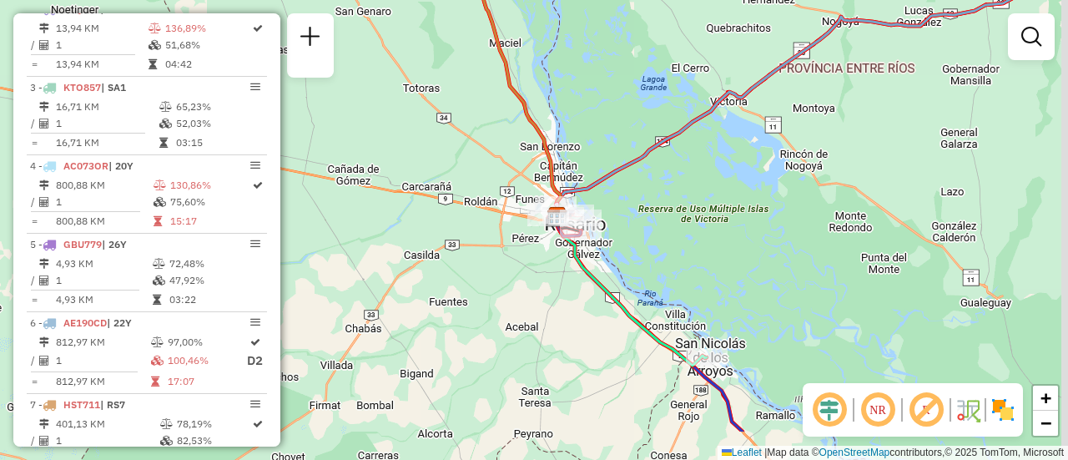
drag, startPoint x: 639, startPoint y: 319, endPoint x: 541, endPoint y: 245, distance: 122.6
click at [541, 245] on div "Janela de atendimento Grade de atendimento Capacidade Transportadoras Veículos …" at bounding box center [534, 230] width 1068 height 460
